Goal: Task Accomplishment & Management: Complete application form

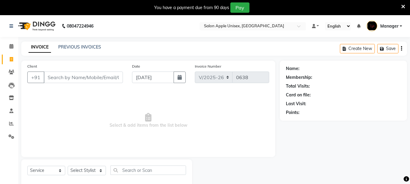
select select "116"
select select "service"
click at [181, 77] on icon "button" at bounding box center [180, 77] width 4 height 5
select select "9"
select select "2025"
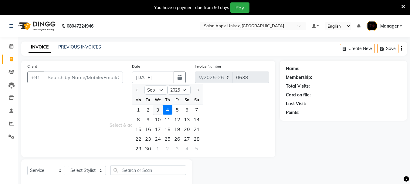
click at [159, 110] on div "3" at bounding box center [158, 110] width 10 height 10
type input "[DATE]"
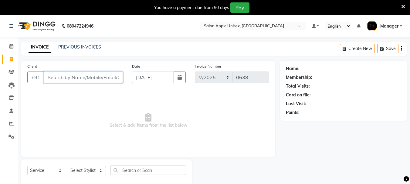
click at [94, 79] on input "Client" at bounding box center [83, 78] width 79 height 12
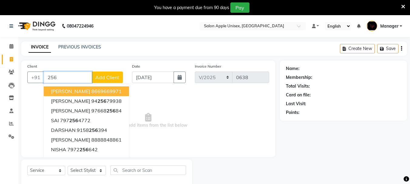
click at [91, 93] on ngb-highlight "8669669971" at bounding box center [106, 91] width 30 height 6
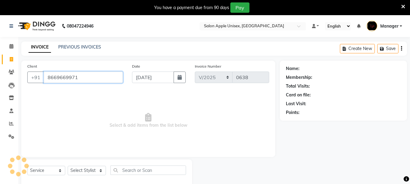
type input "8669669971"
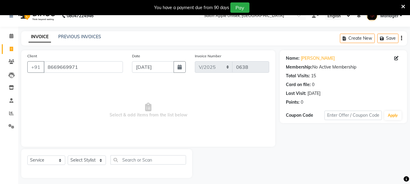
scroll to position [15, 0]
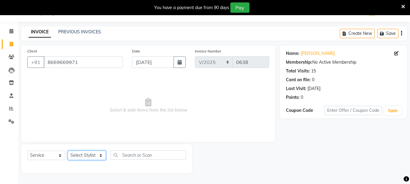
click at [73, 155] on select "Select Stylist [PERSON_NAME] [PERSON_NAME] [PERSON_NAME] Humane Manager [PERSON…" at bounding box center [87, 155] width 38 height 9
select select "68972"
click at [68, 151] on select "Select Stylist [PERSON_NAME] [PERSON_NAME] [PERSON_NAME] Humane Manager [PERSON…" at bounding box center [87, 155] width 38 height 9
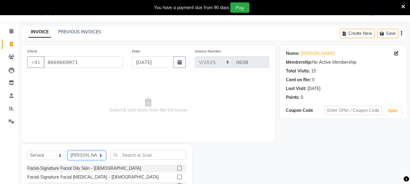
scroll to position [74, 0]
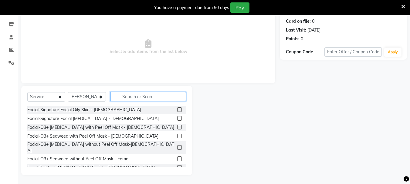
click at [153, 96] on input "text" at bounding box center [149, 96] width 76 height 9
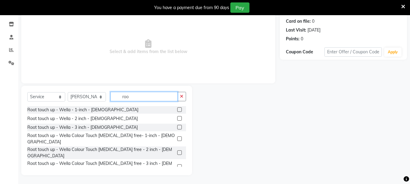
type input "roo"
click at [177, 110] on label at bounding box center [179, 109] width 5 height 5
click at [177, 110] on input "checkbox" at bounding box center [179, 110] width 4 height 4
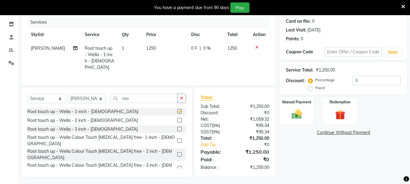
checkbox input "false"
click at [148, 100] on input "roo" at bounding box center [144, 98] width 67 height 9
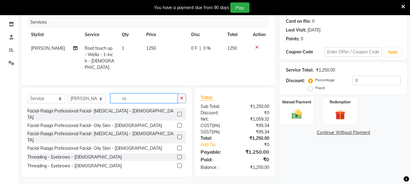
type input "r"
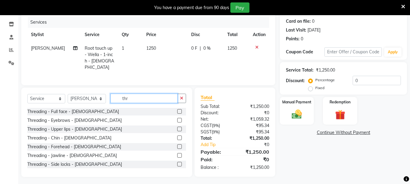
type input "thr"
click at [177, 145] on label at bounding box center [179, 147] width 5 height 5
click at [177, 145] on input "checkbox" at bounding box center [179, 147] width 4 height 4
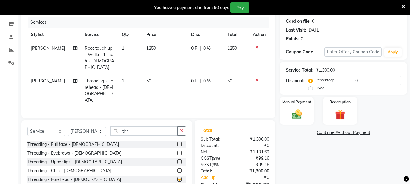
checkbox input "false"
click at [300, 117] on img at bounding box center [296, 114] width 17 height 12
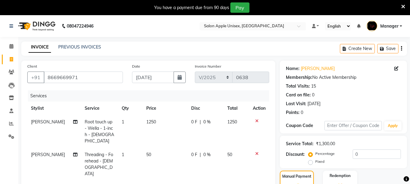
scroll to position [101, 0]
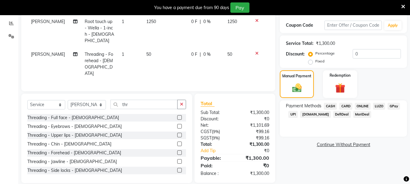
click at [367, 105] on span "ONLINE" at bounding box center [363, 106] width 16 height 7
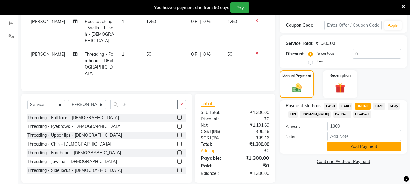
click at [351, 146] on button "Add Payment" at bounding box center [364, 146] width 73 height 9
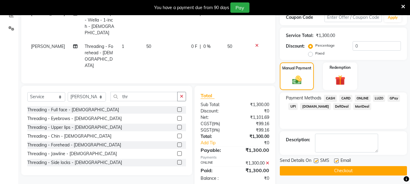
scroll to position [113, 0]
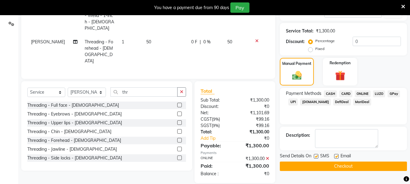
click at [337, 158] on label at bounding box center [336, 156] width 5 height 5
click at [337, 158] on input "checkbox" at bounding box center [336, 157] width 4 height 4
checkbox input "false"
click at [316, 158] on label at bounding box center [316, 156] width 5 height 5
click at [316, 158] on input "checkbox" at bounding box center [316, 157] width 4 height 4
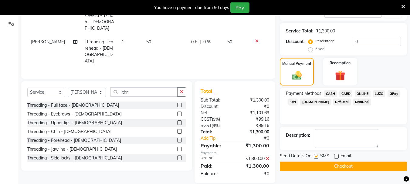
checkbox input "false"
click at [315, 165] on button "Checkout" at bounding box center [343, 166] width 127 height 9
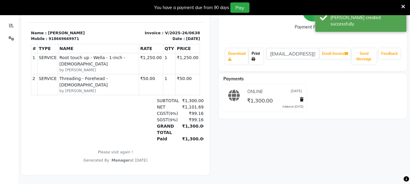
click at [257, 54] on link "Print" at bounding box center [256, 57] width 14 height 16
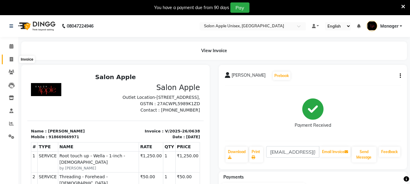
click at [8, 59] on span at bounding box center [11, 59] width 11 height 7
select select "service"
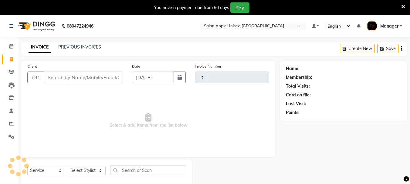
scroll to position [15, 0]
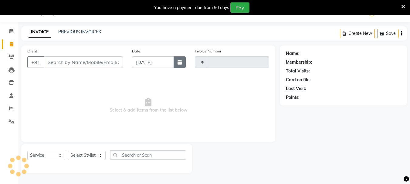
type input "0639"
select select "116"
click at [177, 59] on button "button" at bounding box center [180, 62] width 12 height 12
select select "9"
select select "2025"
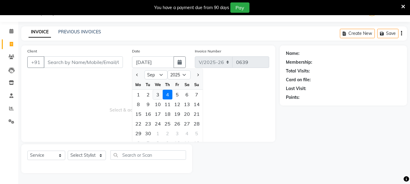
click at [157, 94] on div "3" at bounding box center [158, 95] width 10 height 10
type input "[DATE]"
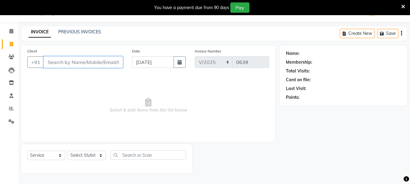
click at [75, 61] on input "Client" at bounding box center [83, 62] width 79 height 12
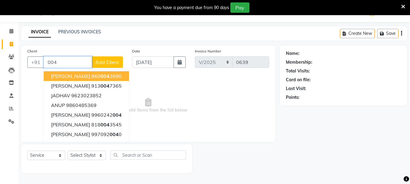
click at [91, 76] on ngb-highlight "860 004 3690" at bounding box center [106, 76] width 30 height 6
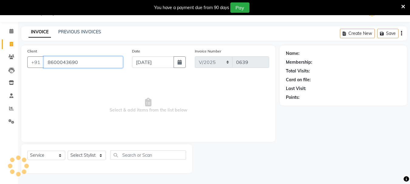
type input "8600043690"
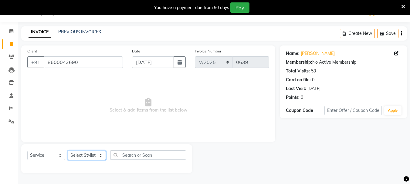
click at [84, 158] on select "Select Stylist [PERSON_NAME] [PERSON_NAME] [PERSON_NAME] Humane Manager [PERSON…" at bounding box center [87, 155] width 38 height 9
select select "68970"
click at [68, 151] on select "Select Stylist [PERSON_NAME] [PERSON_NAME] [PERSON_NAME] Humane Manager [PERSON…" at bounding box center [87, 155] width 38 height 9
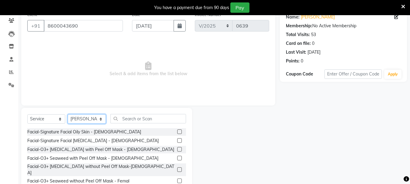
scroll to position [74, 0]
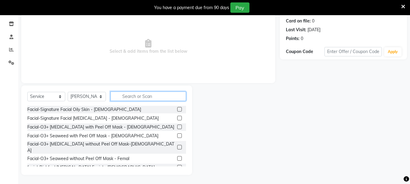
click at [125, 97] on input "text" at bounding box center [149, 96] width 76 height 9
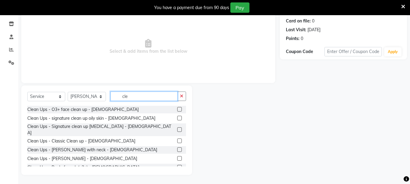
type input "cle"
click at [177, 156] on label at bounding box center [179, 158] width 5 height 5
click at [177, 157] on input "checkbox" at bounding box center [179, 159] width 4 height 4
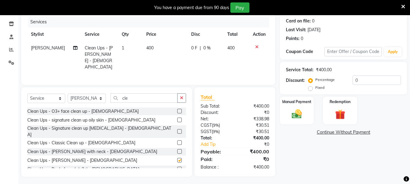
checkbox input "false"
click at [134, 98] on input "cle" at bounding box center [144, 98] width 67 height 9
type input "c"
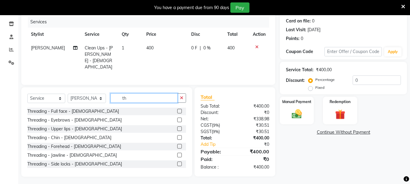
type input "t"
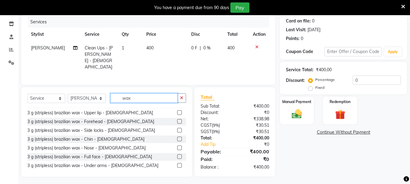
scroll to position [324, 0]
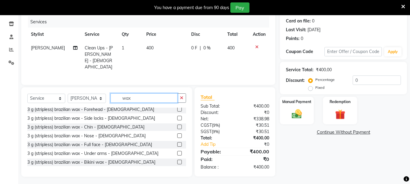
type input "wax"
click at [177, 160] on label at bounding box center [179, 162] width 5 height 5
click at [177, 161] on input "checkbox" at bounding box center [179, 163] width 4 height 4
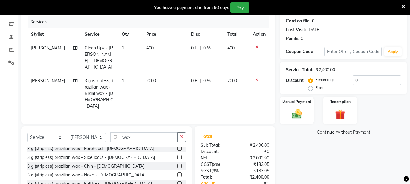
checkbox input "false"
click at [256, 78] on icon at bounding box center [256, 80] width 3 height 4
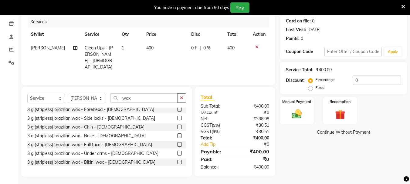
click at [177, 116] on label at bounding box center [179, 118] width 5 height 5
click at [177, 117] on input "checkbox" at bounding box center [179, 119] width 4 height 4
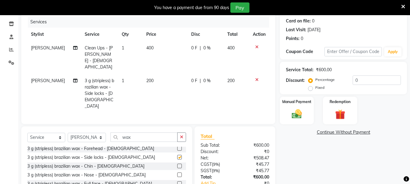
checkbox input "false"
click at [177, 173] on label at bounding box center [179, 175] width 5 height 5
click at [177, 173] on input "checkbox" at bounding box center [179, 175] width 4 height 4
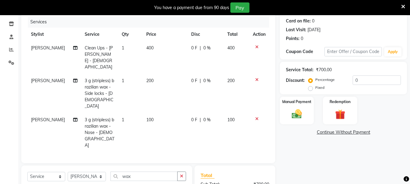
checkbox input "false"
click at [147, 172] on input "wax" at bounding box center [144, 176] width 67 height 9
type input "w"
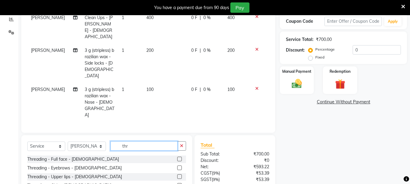
scroll to position [127, 0]
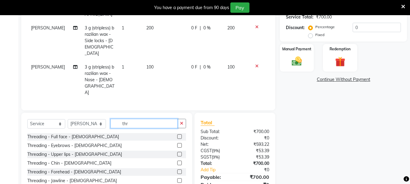
type input "thr"
click at [177, 170] on label at bounding box center [179, 172] width 5 height 5
click at [177, 170] on input "checkbox" at bounding box center [179, 172] width 4 height 4
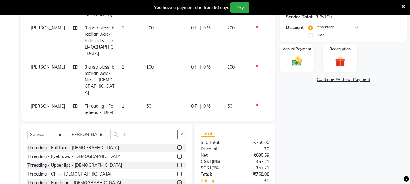
checkbox input "false"
click at [177, 163] on label at bounding box center [179, 165] width 5 height 5
click at [177, 164] on input "checkbox" at bounding box center [179, 166] width 4 height 4
checkbox input "false"
click at [296, 60] on img at bounding box center [296, 61] width 17 height 12
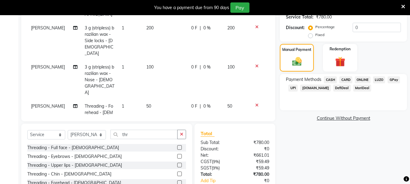
click at [366, 80] on span "ONLINE" at bounding box center [363, 80] width 16 height 7
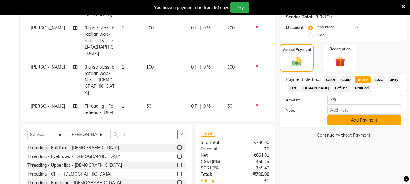
click at [351, 117] on button "Add Payment" at bounding box center [364, 120] width 73 height 9
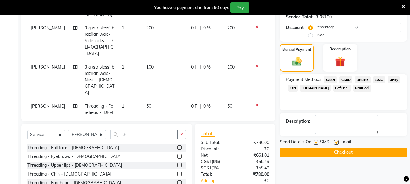
click at [336, 143] on label at bounding box center [336, 142] width 5 height 5
click at [336, 143] on input "checkbox" at bounding box center [336, 143] width 4 height 4
checkbox input "false"
click at [317, 142] on label at bounding box center [316, 142] width 5 height 5
click at [317, 142] on input "checkbox" at bounding box center [316, 143] width 4 height 4
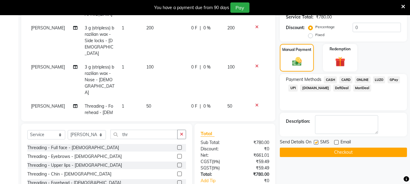
checkbox input "false"
click at [315, 152] on button "Checkout" at bounding box center [343, 152] width 127 height 9
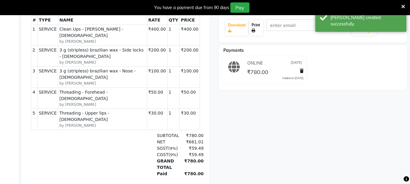
click at [254, 29] on icon at bounding box center [254, 31] width 4 height 4
